Goal: Information Seeking & Learning: Understand process/instructions

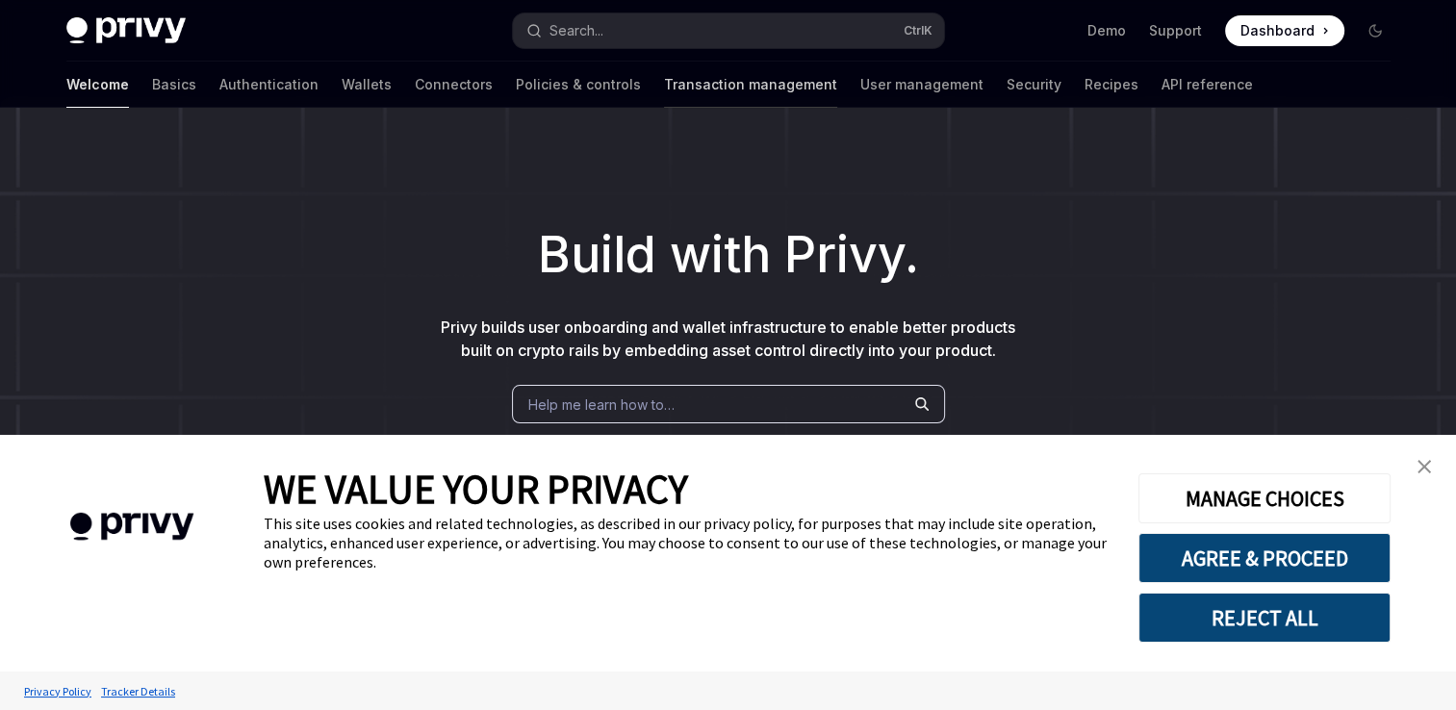
click at [664, 93] on link "Transaction management" at bounding box center [750, 85] width 173 height 46
type textarea "*"
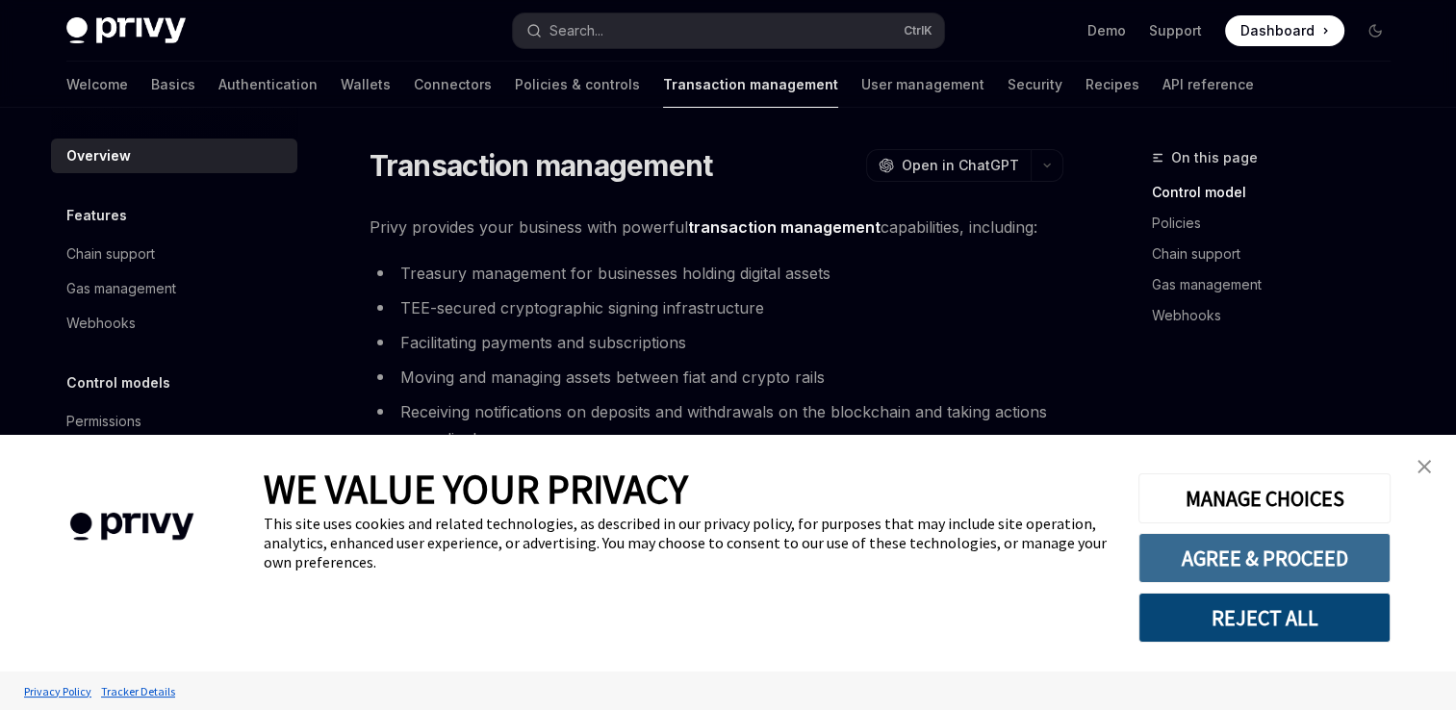
click at [1235, 556] on button "AGREE & PROCEED" at bounding box center [1264, 558] width 252 height 50
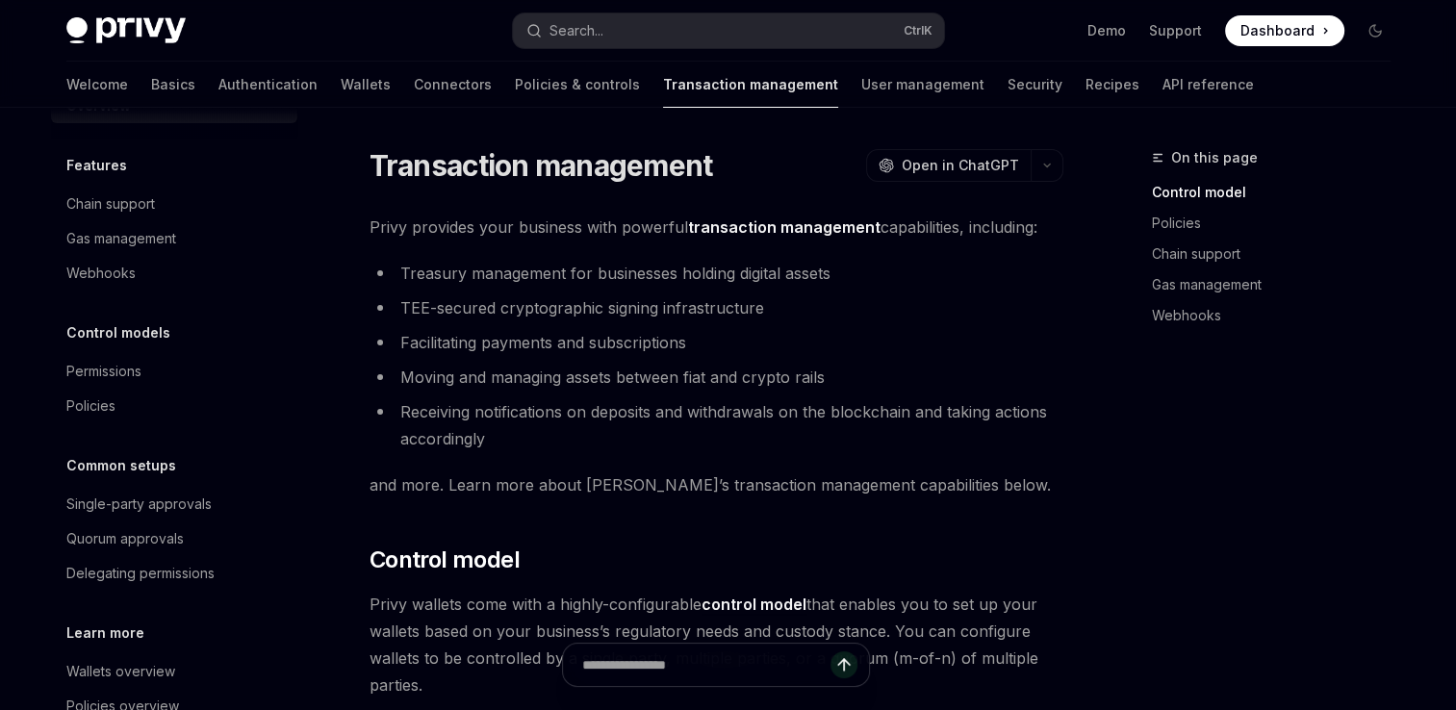
scroll to position [50, 0]
click at [161, 241] on div "Gas management" at bounding box center [121, 238] width 110 height 23
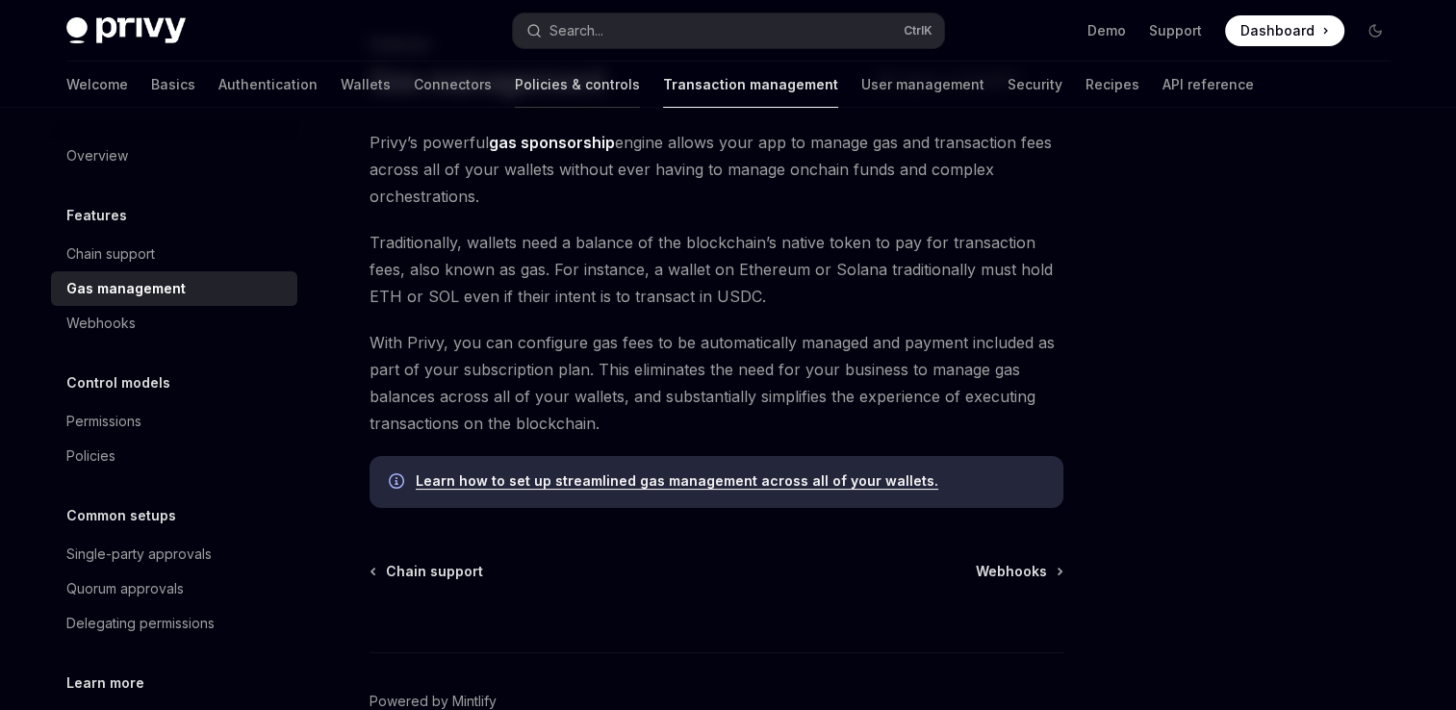
click at [515, 95] on link "Policies & controls" at bounding box center [577, 85] width 125 height 46
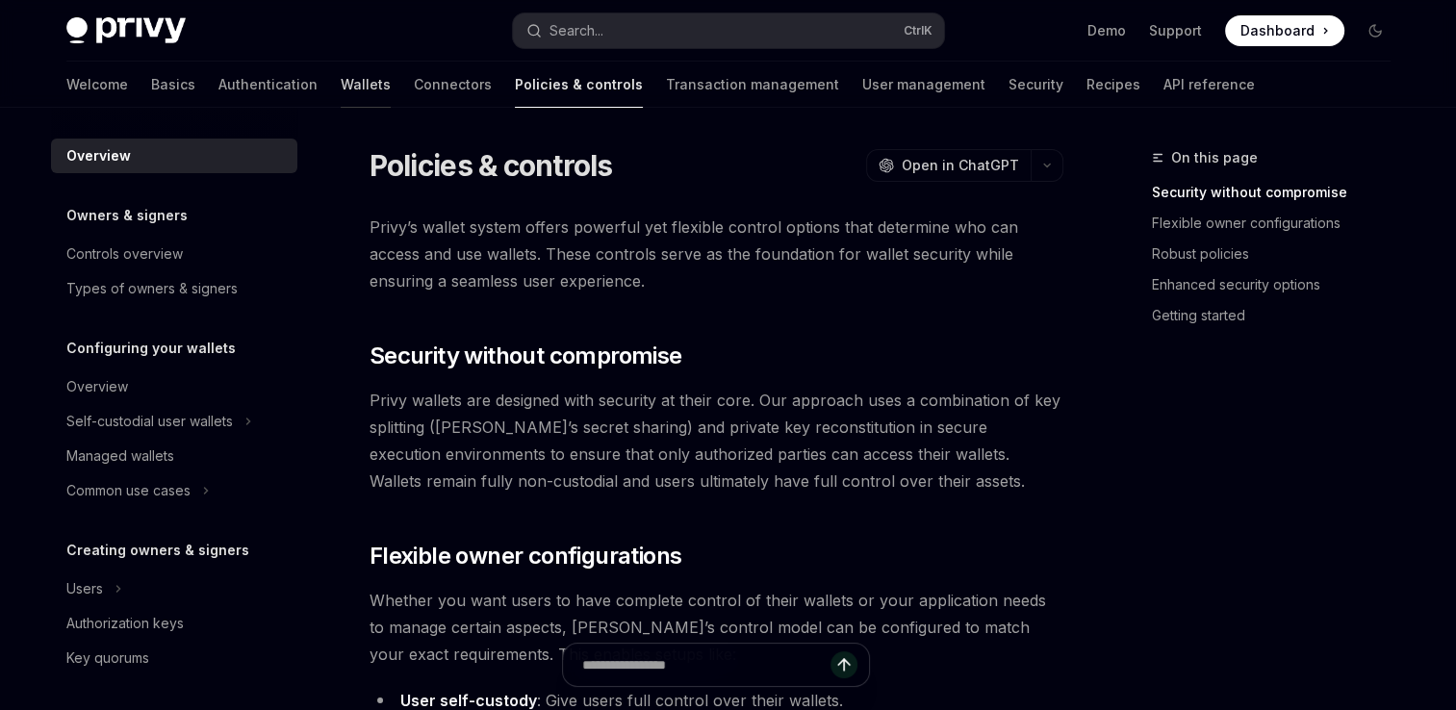
click at [341, 81] on link "Wallets" at bounding box center [366, 85] width 50 height 46
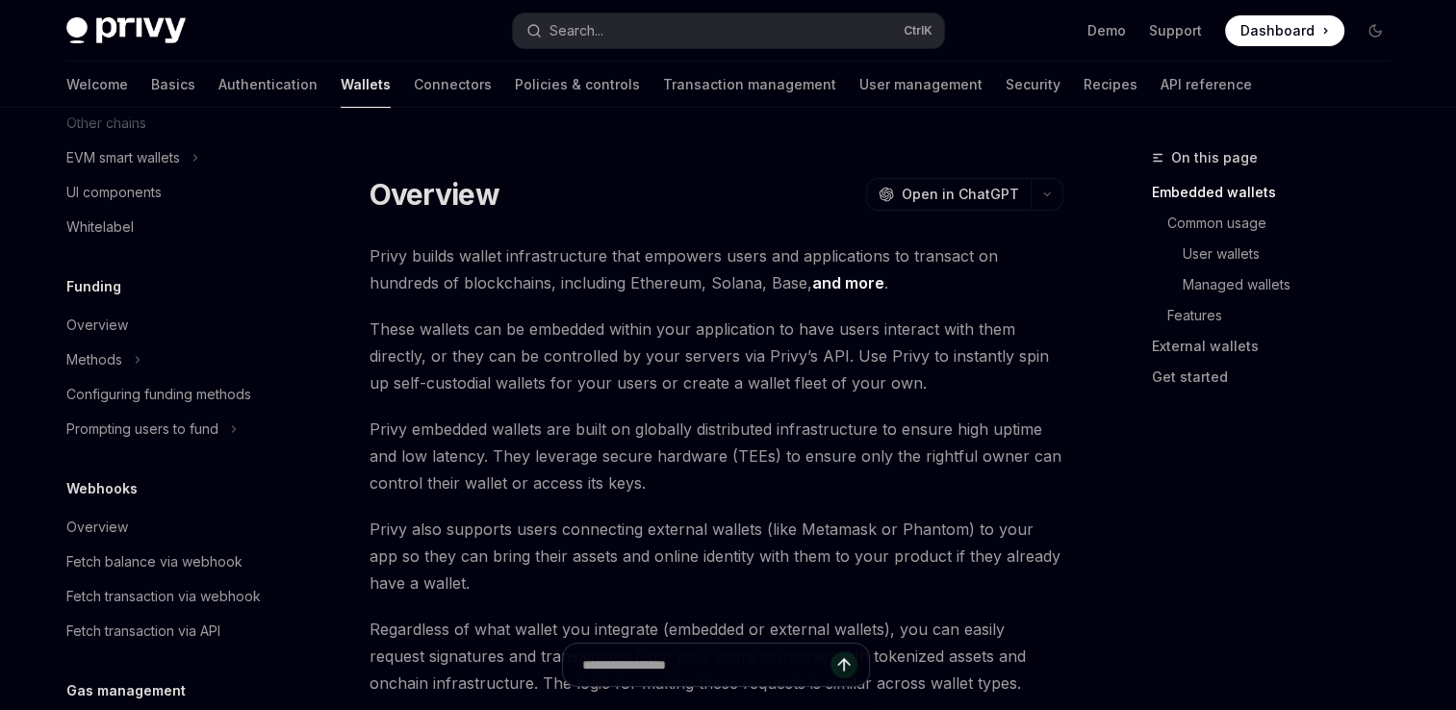
scroll to position [633, 0]
click at [102, 316] on div "Overview" at bounding box center [97, 323] width 62 height 23
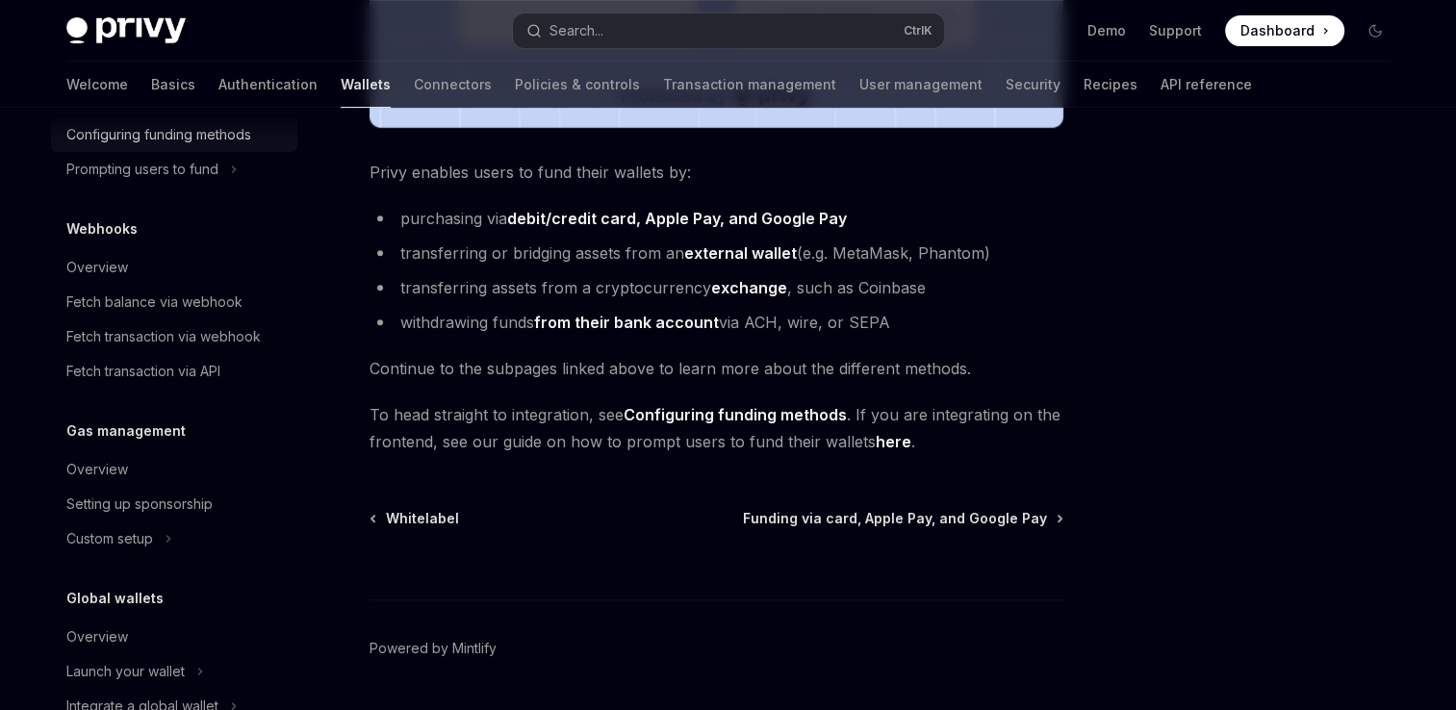
scroll to position [943, 0]
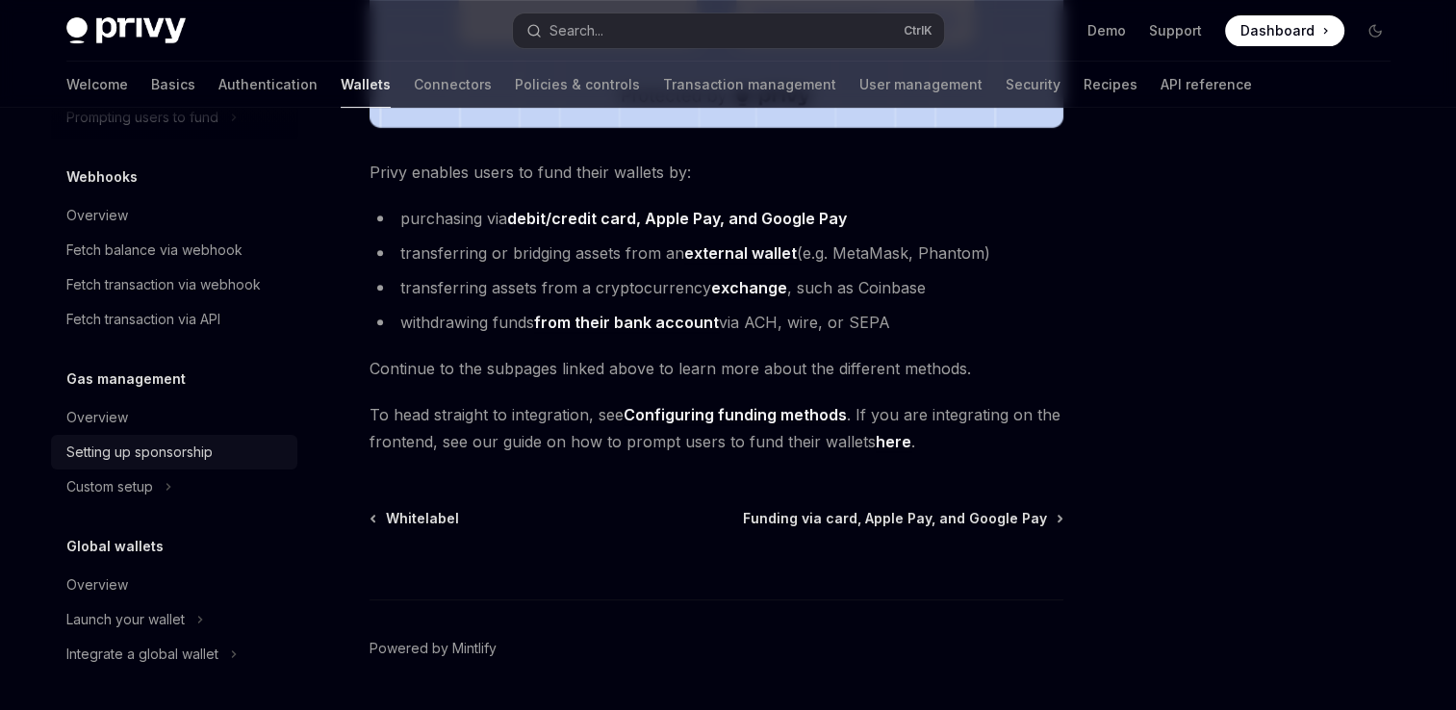
click at [193, 452] on div "Setting up sponsorship" at bounding box center [139, 452] width 146 height 23
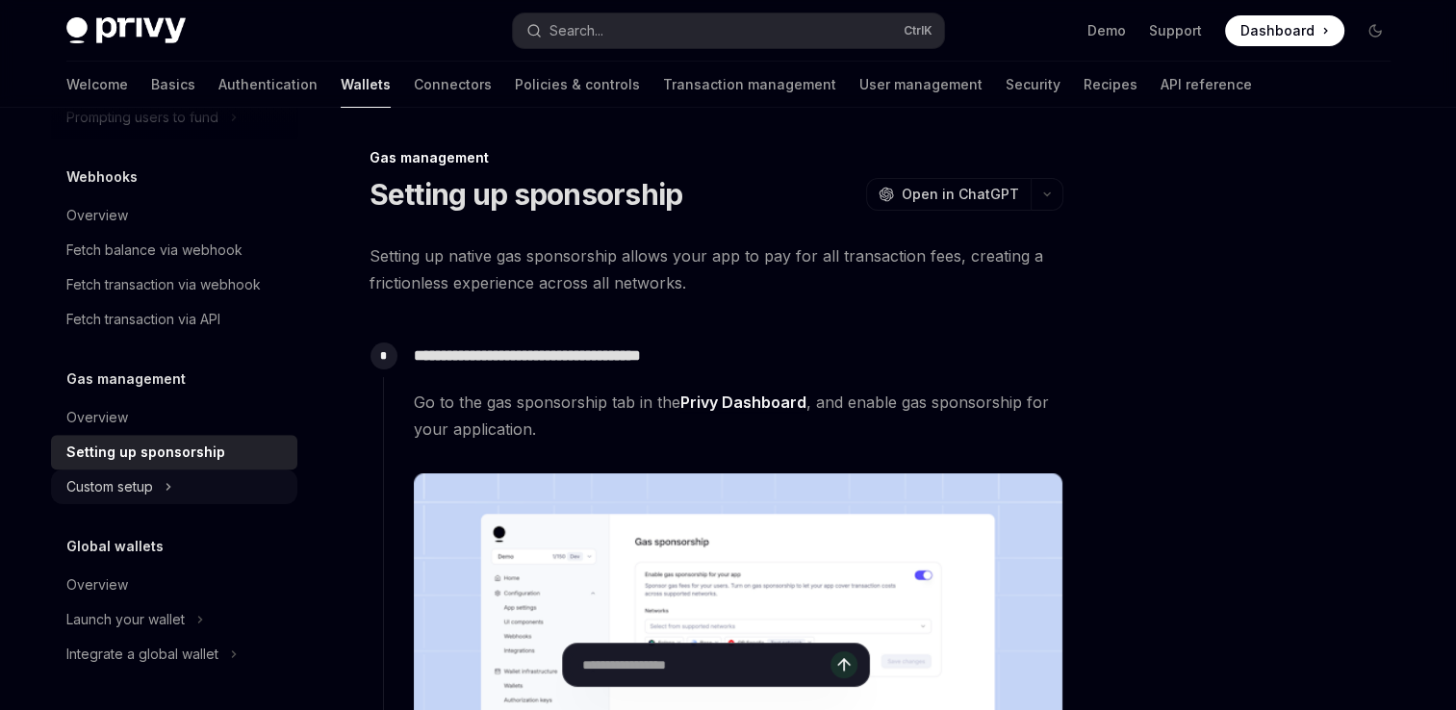
click at [150, 483] on div "Custom setup" at bounding box center [109, 486] width 87 height 23
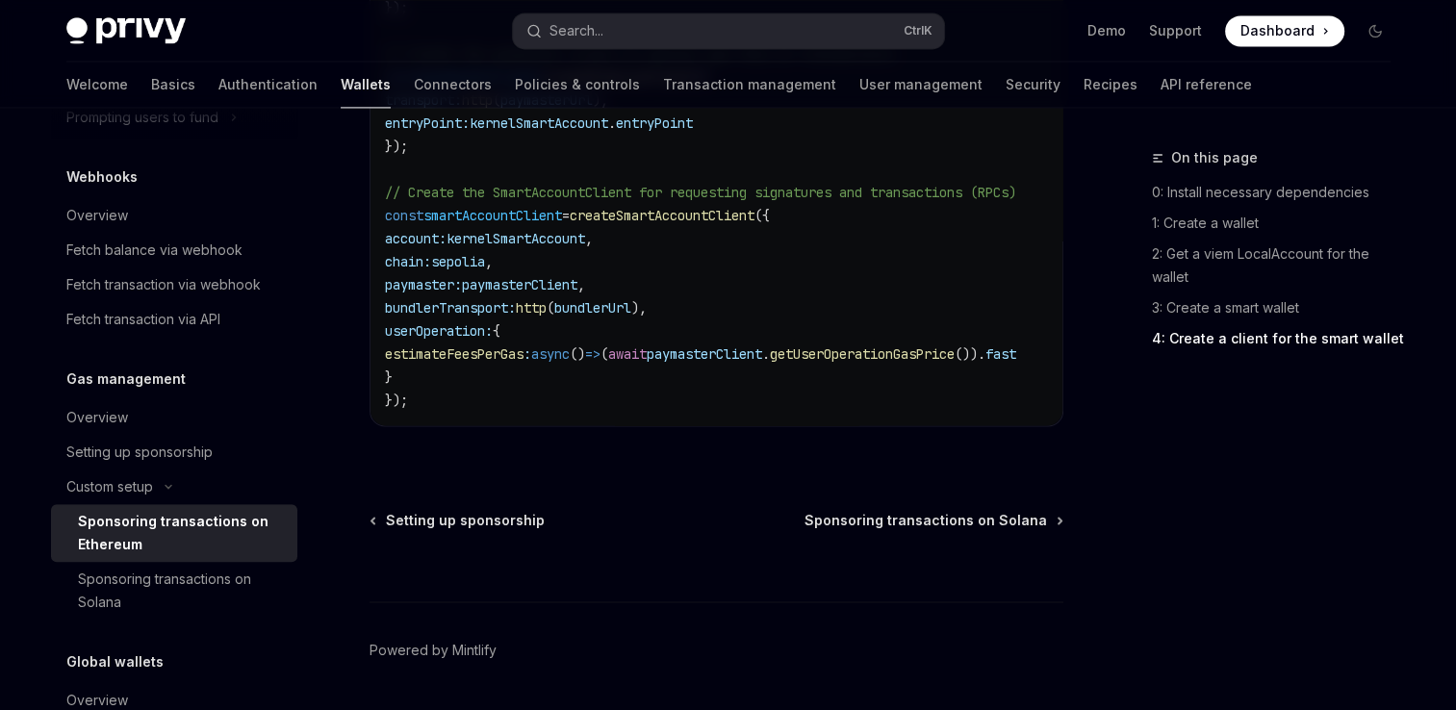
scroll to position [2974, 0]
click at [497, 530] on span "Setting up sponsorship" at bounding box center [465, 521] width 159 height 19
type textarea "*"
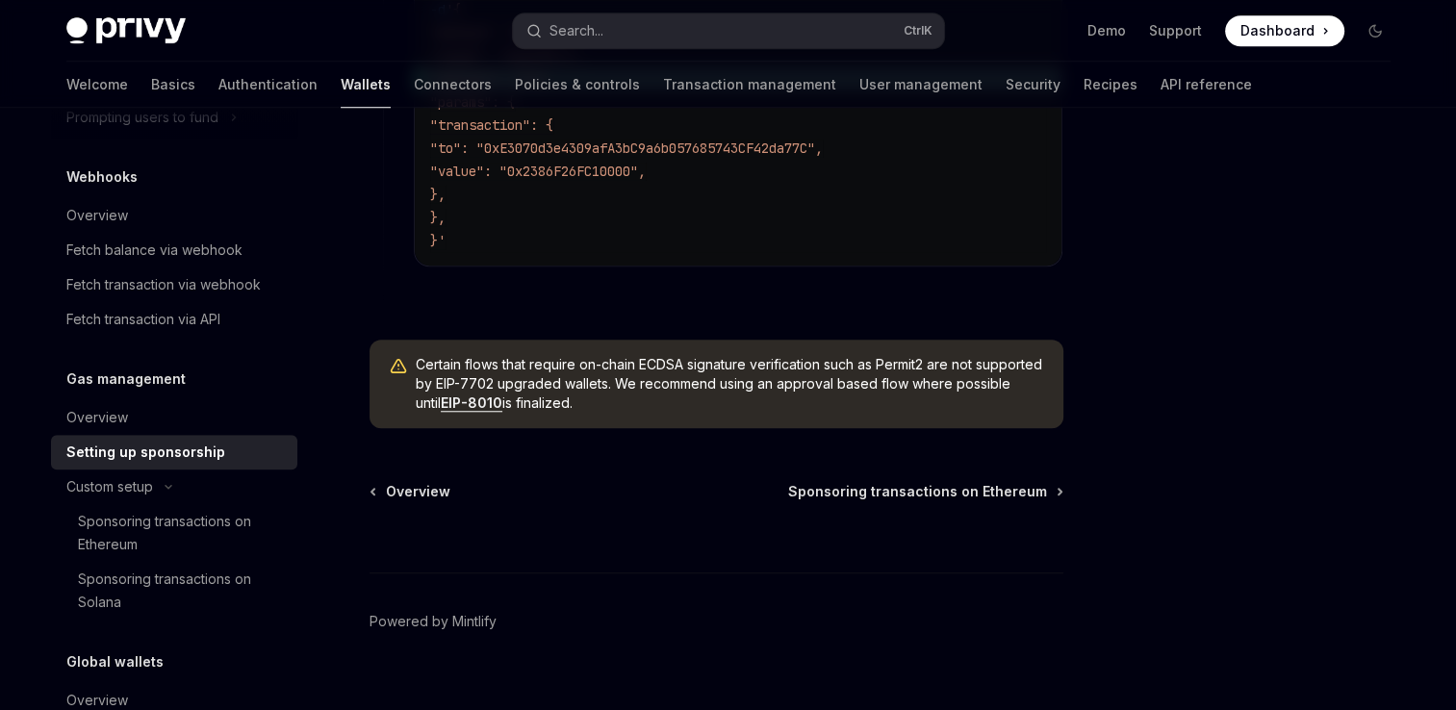
scroll to position [1640, 0]
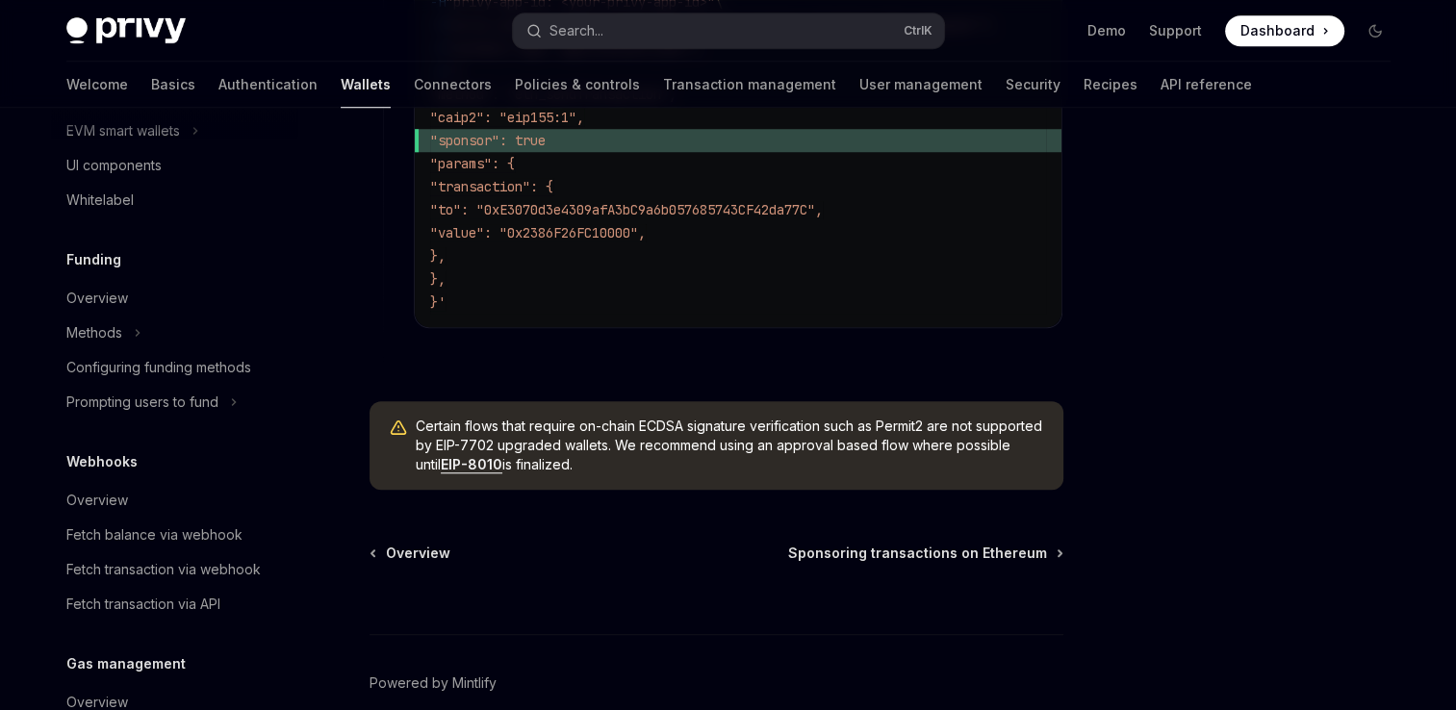
scroll to position [658, 0]
click at [414, 85] on link "Connectors" at bounding box center [453, 85] width 78 height 46
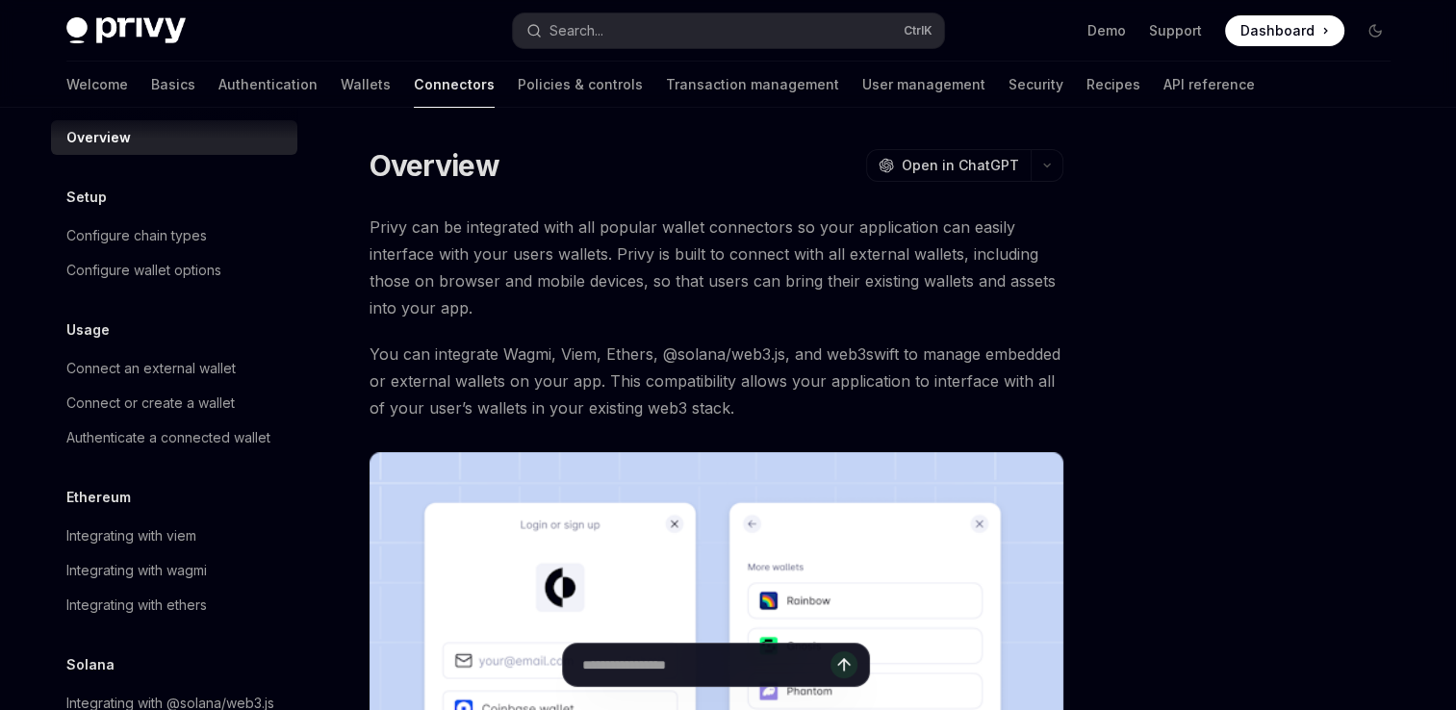
scroll to position [19, 0]
click at [185, 231] on div "Configure chain types" at bounding box center [136, 234] width 140 height 23
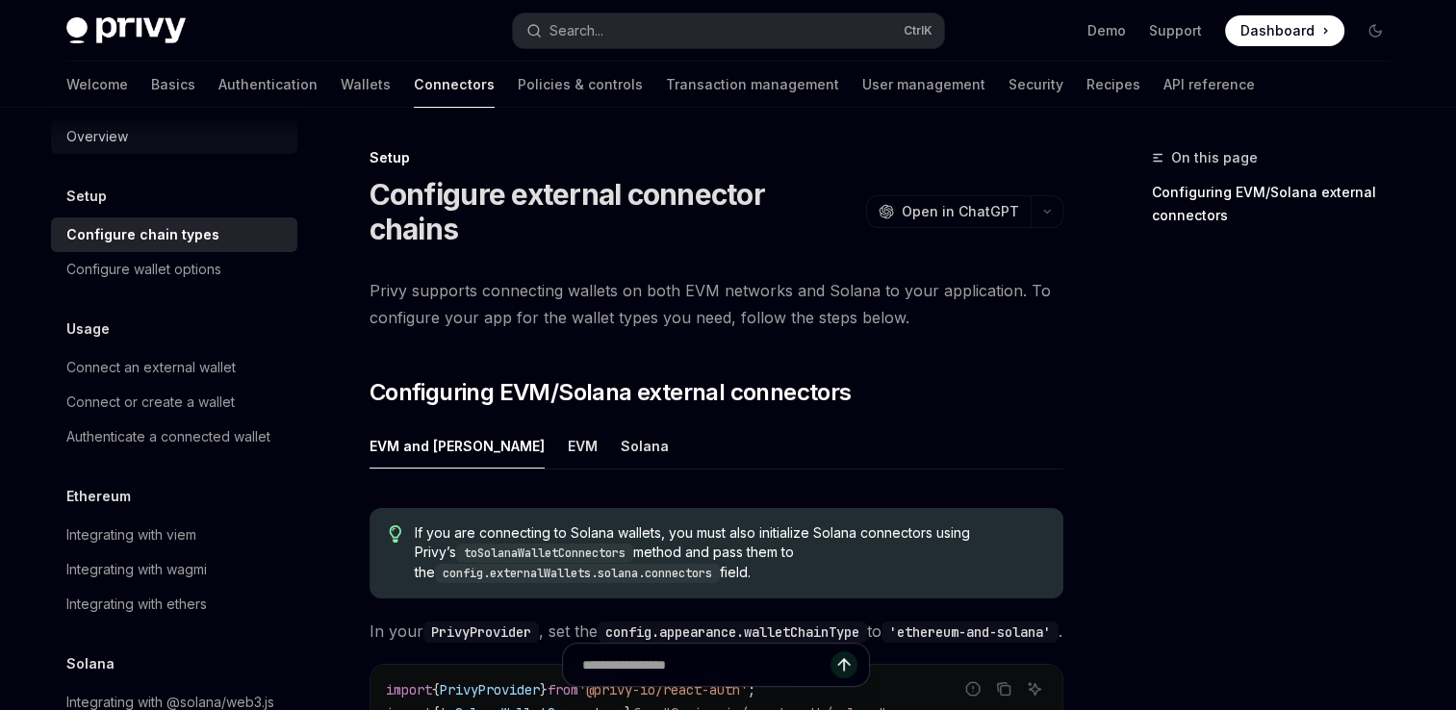
click at [138, 139] on div "Overview" at bounding box center [175, 136] width 219 height 23
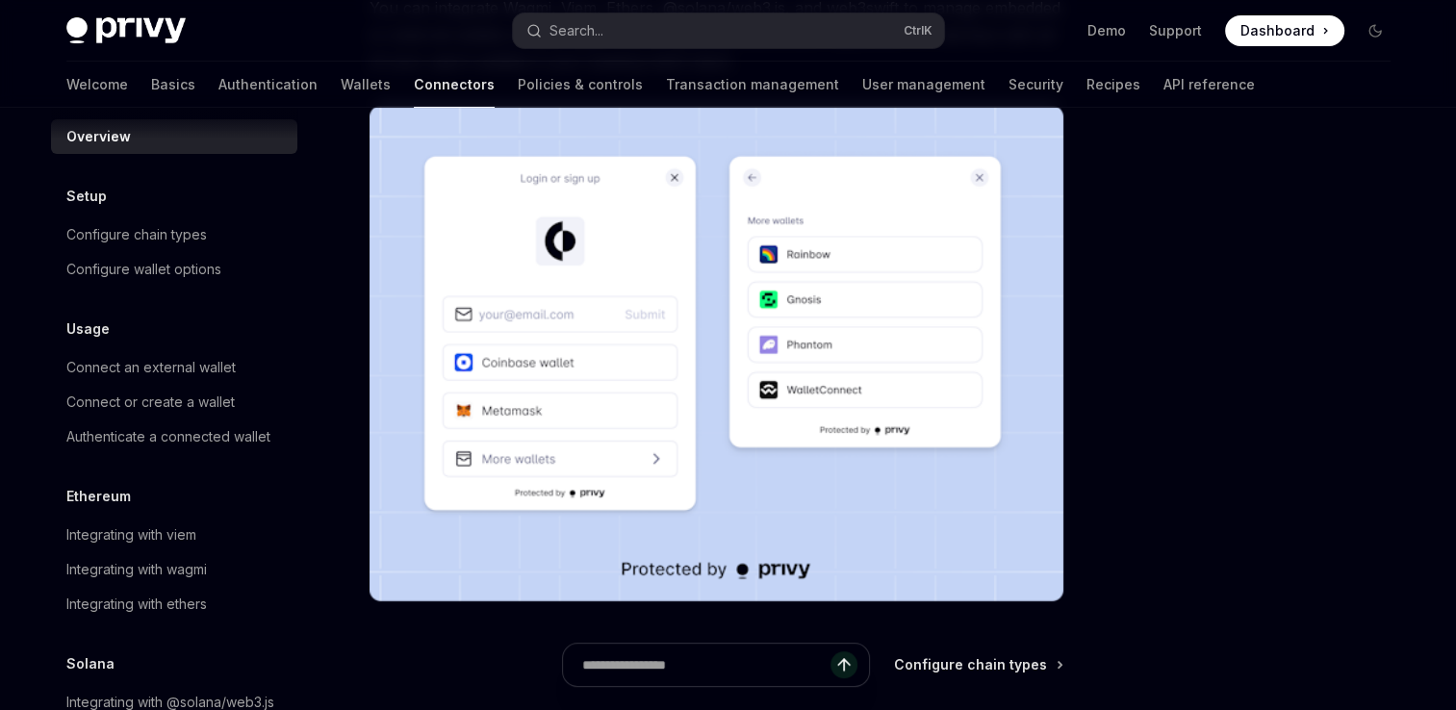
scroll to position [547, 0]
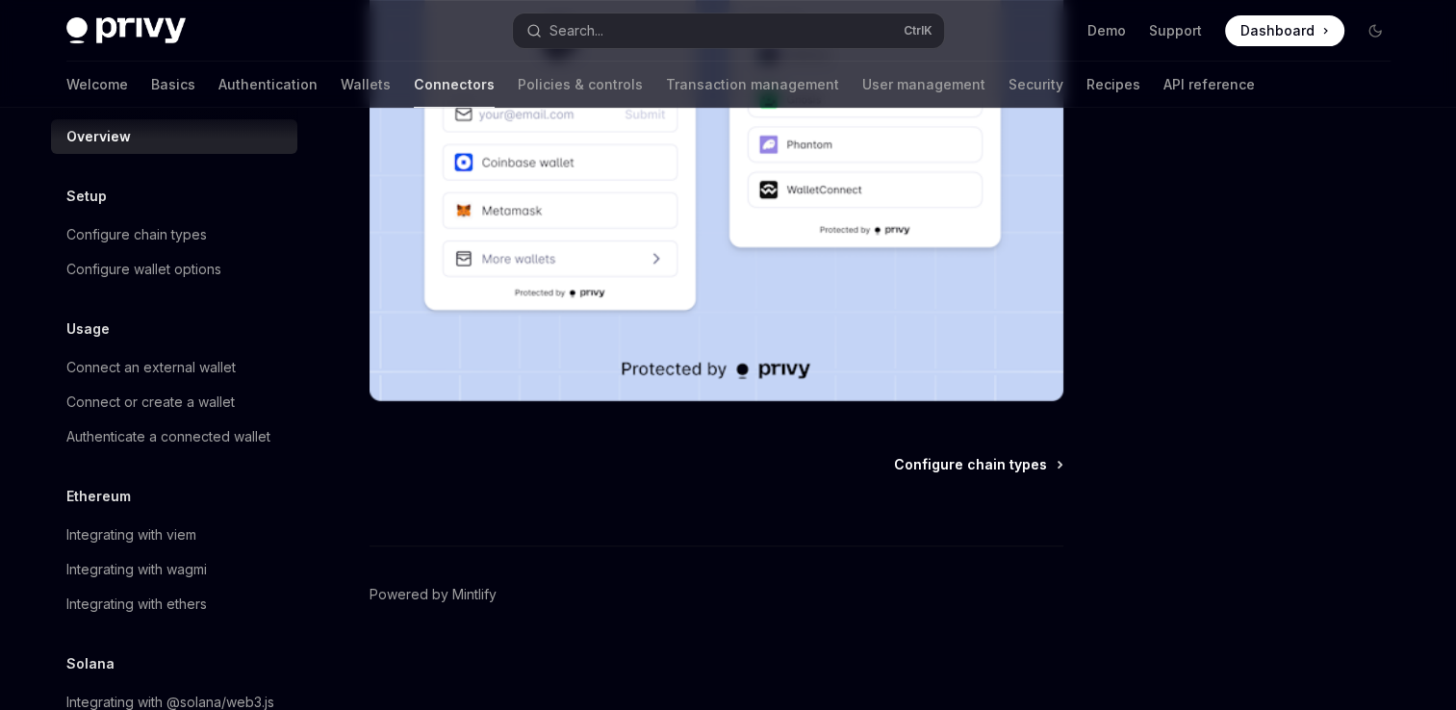
click at [981, 463] on span "Configure chain types" at bounding box center [970, 464] width 153 height 19
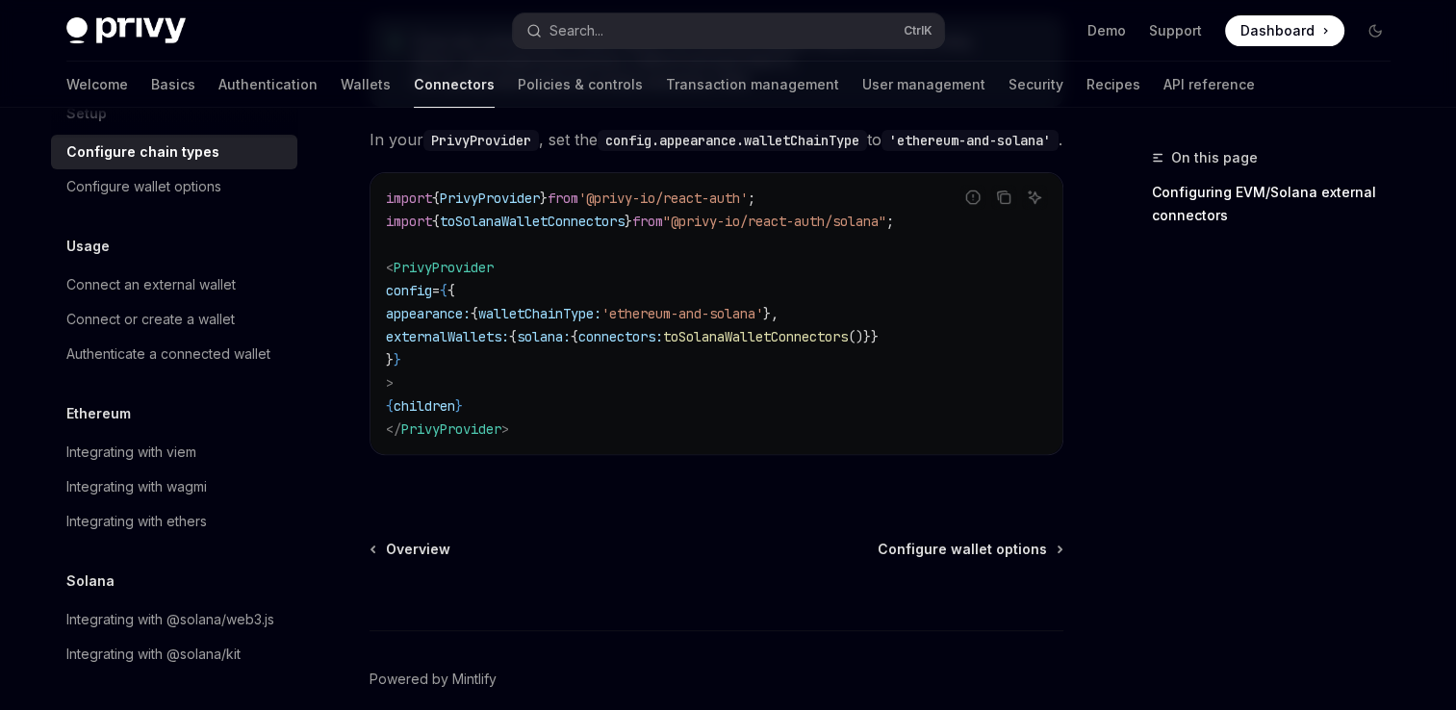
scroll to position [104, 0]
click at [175, 449] on div "Integrating with viem" at bounding box center [131, 452] width 130 height 23
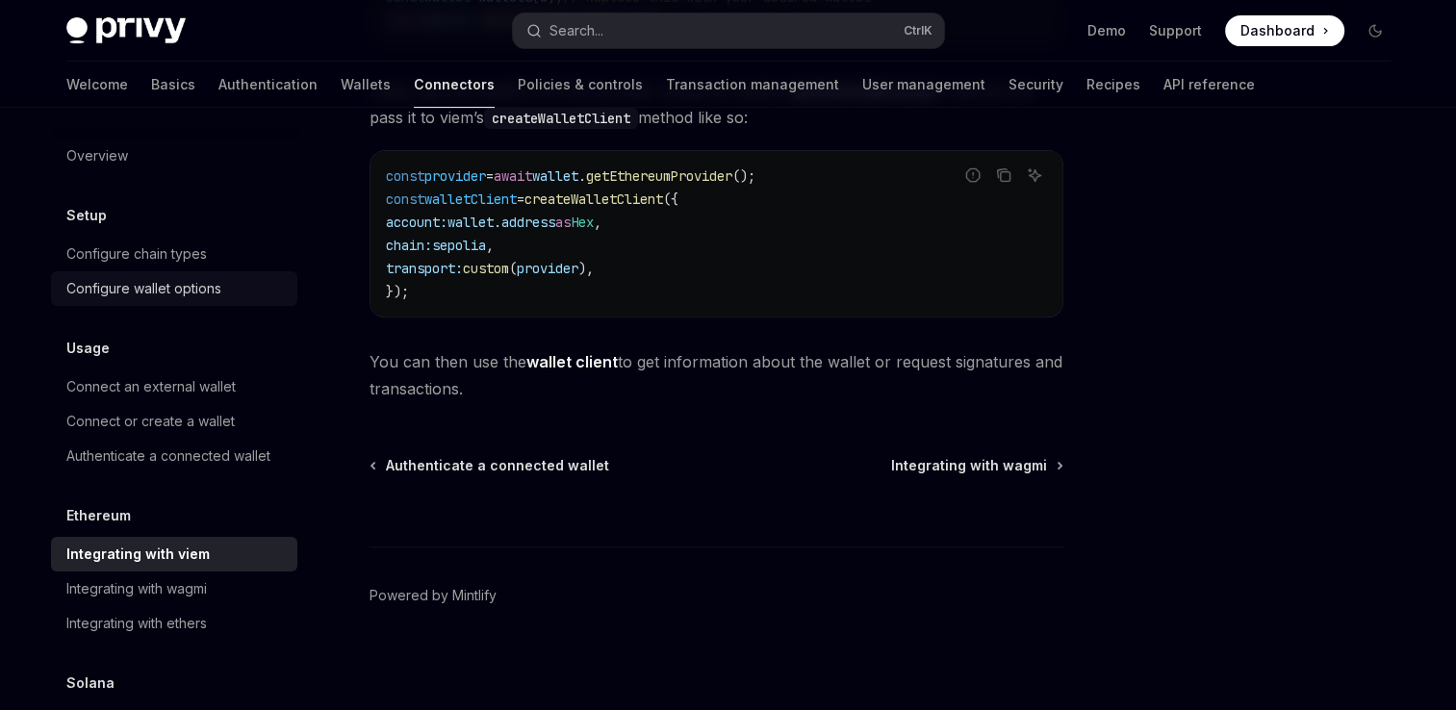
click at [192, 285] on div "Configure wallet options" at bounding box center [143, 288] width 155 height 23
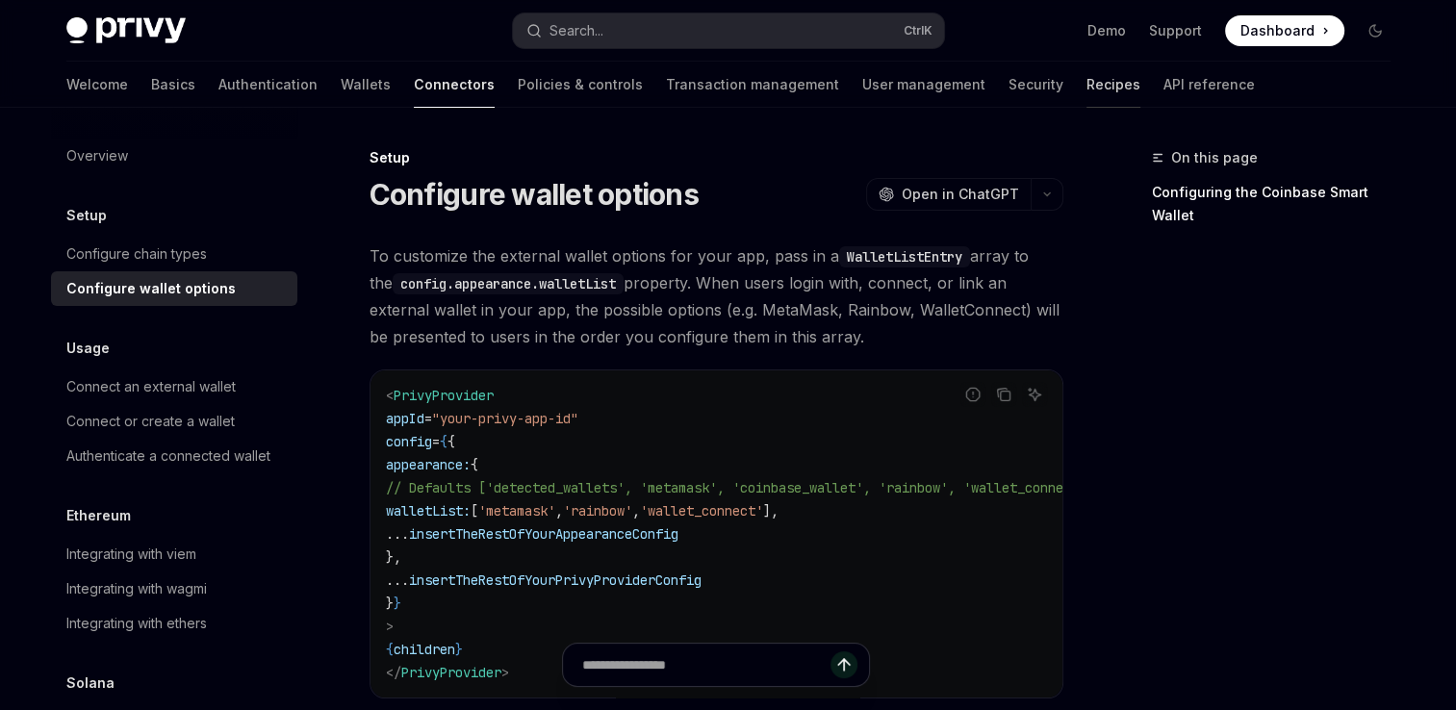
click at [1086, 90] on link "Recipes" at bounding box center [1113, 85] width 54 height 46
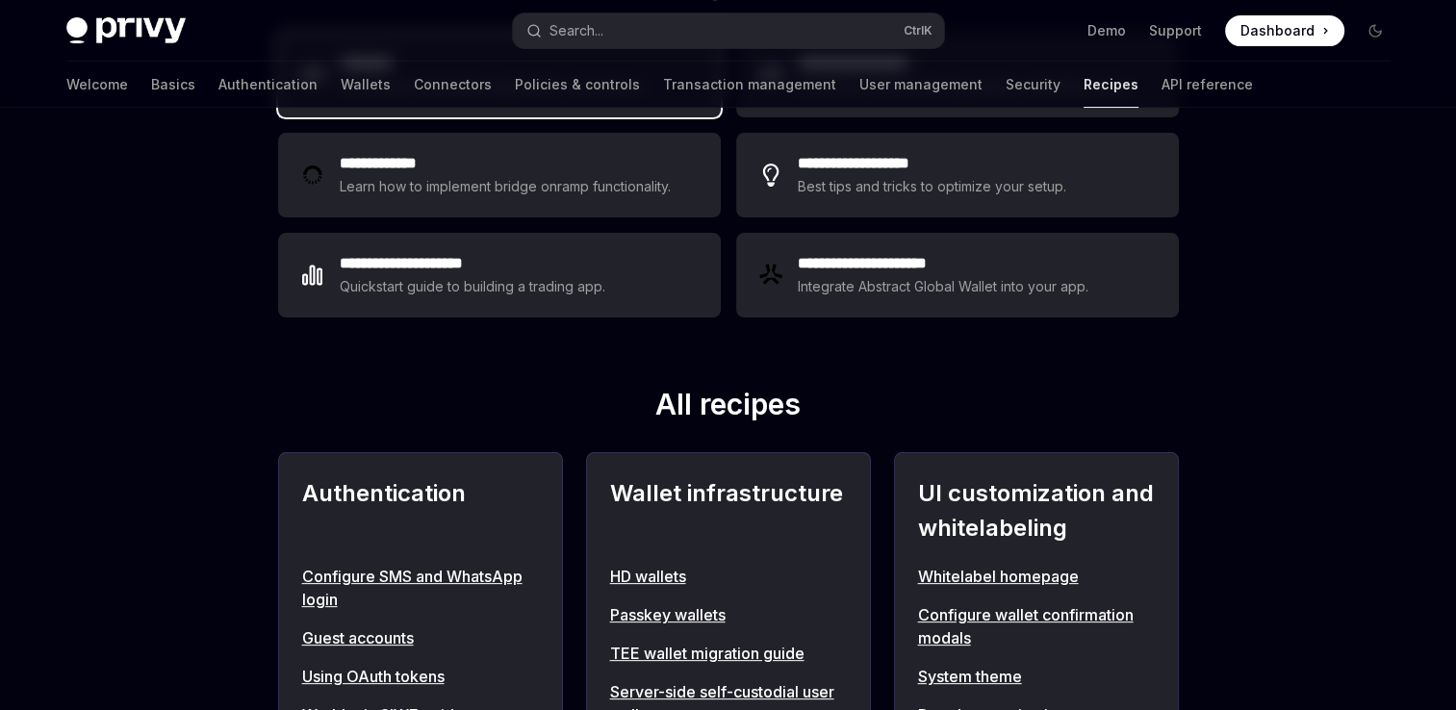
scroll to position [418, 0]
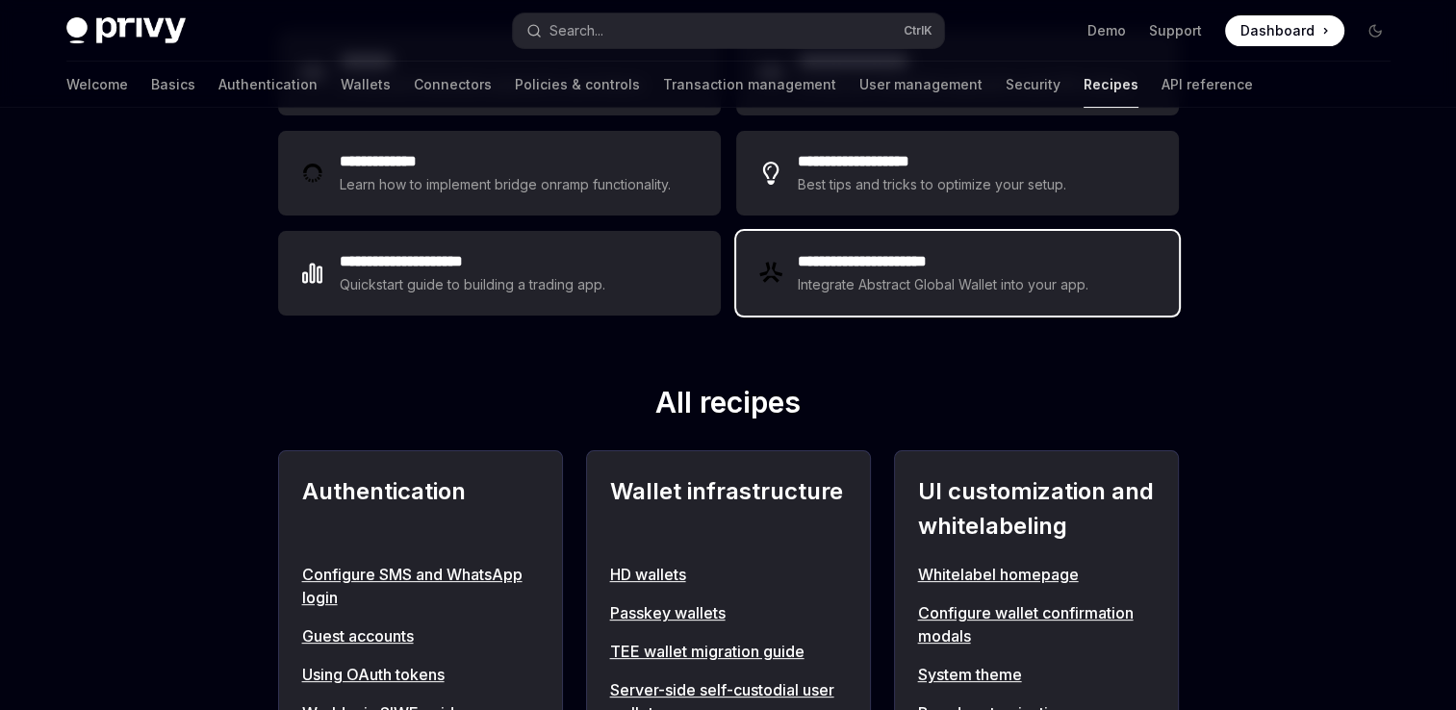
click at [982, 298] on div "**********" at bounding box center [957, 273] width 443 height 85
type textarea "*"
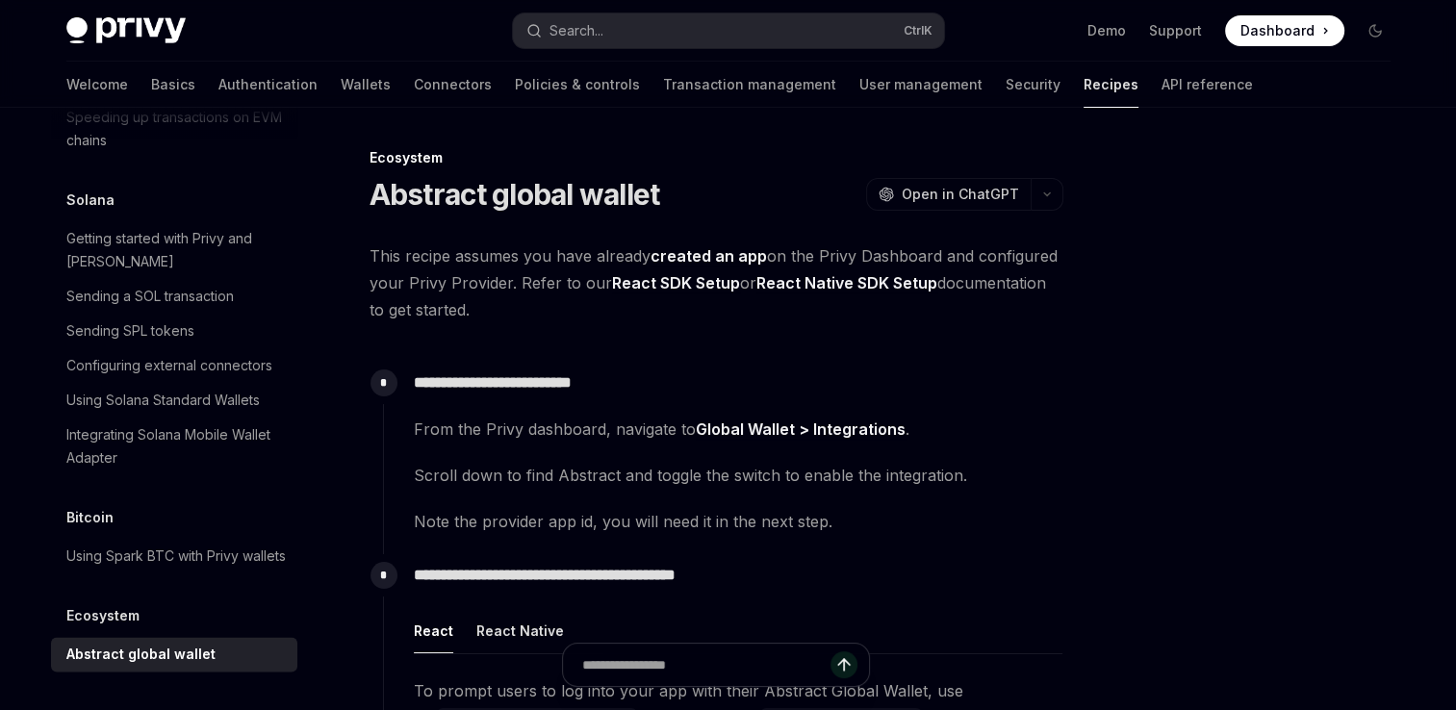
scroll to position [3197, 0]
